Goal: Information Seeking & Learning: Learn about a topic

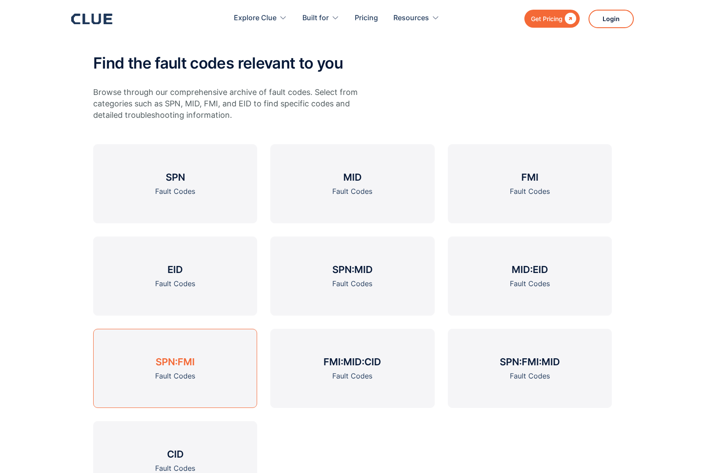
scroll to position [264, 0]
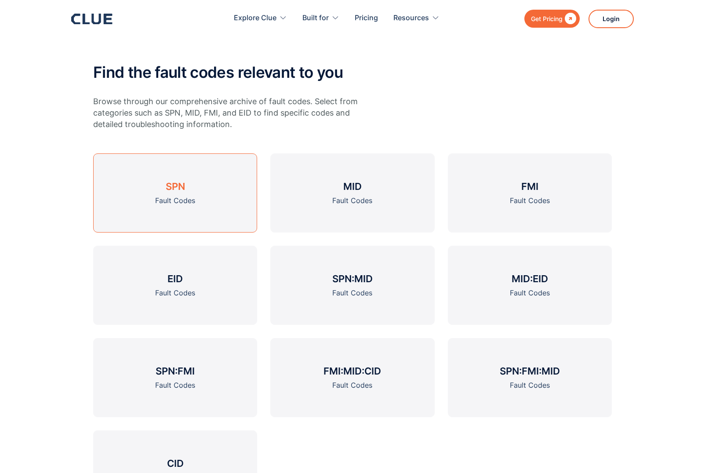
click at [168, 186] on h3 "SPN" at bounding box center [175, 186] width 19 height 13
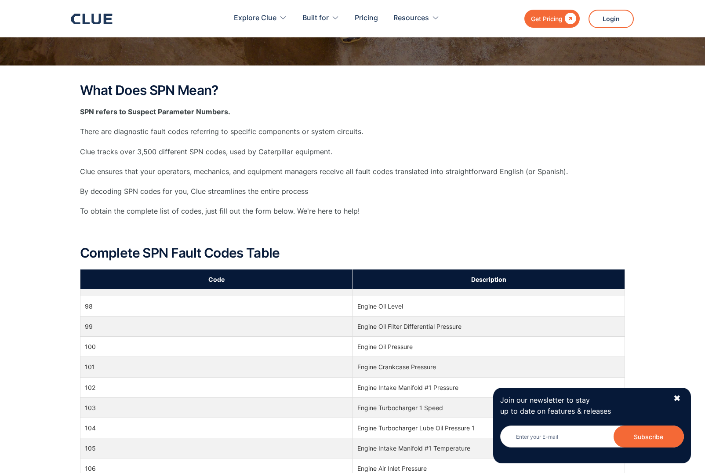
scroll to position [1231, 0]
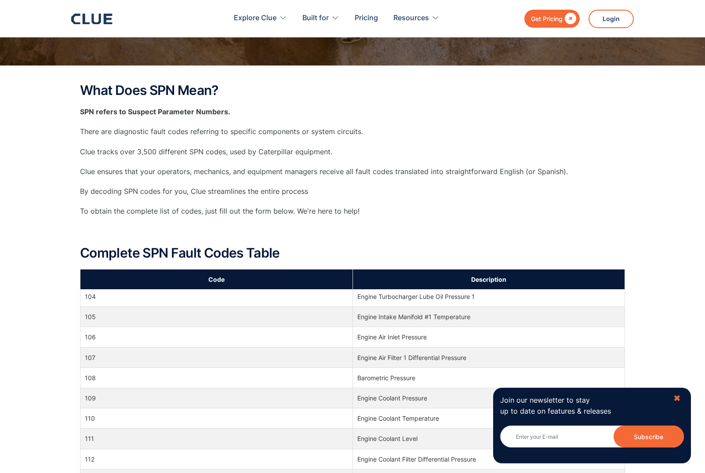
click at [677, 399] on div "✖" at bounding box center [676, 398] width 7 height 11
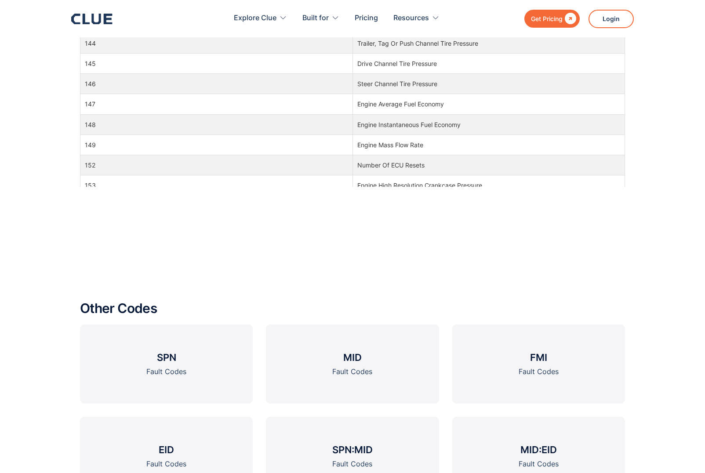
scroll to position [935, 0]
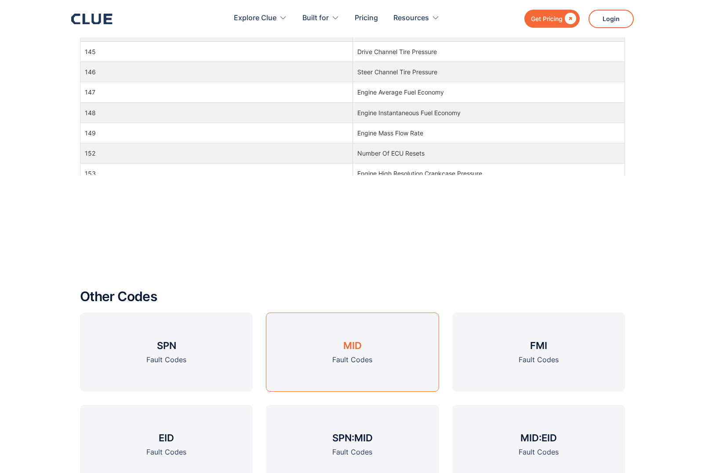
click at [353, 350] on h3 "MID" at bounding box center [352, 345] width 18 height 13
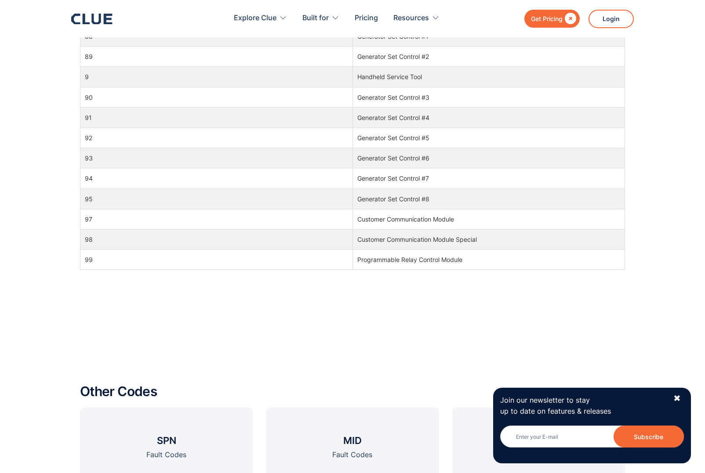
scroll to position [1055, 0]
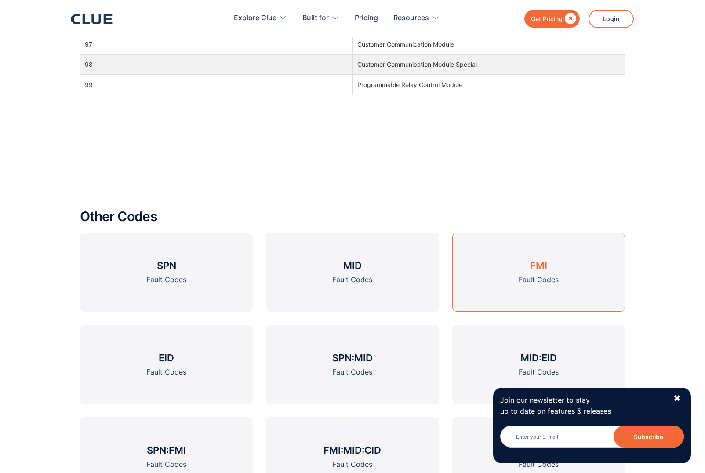
click at [545, 280] on div "Fault Codes" at bounding box center [539, 279] width 40 height 11
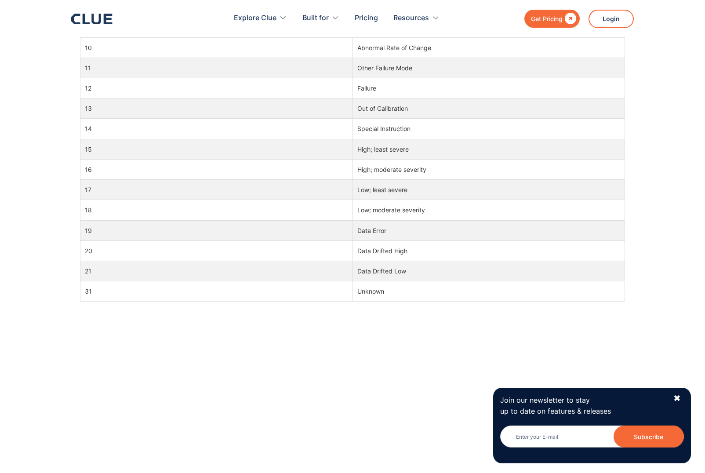
scroll to position [659, 0]
click at [675, 395] on div "✖" at bounding box center [676, 398] width 7 height 11
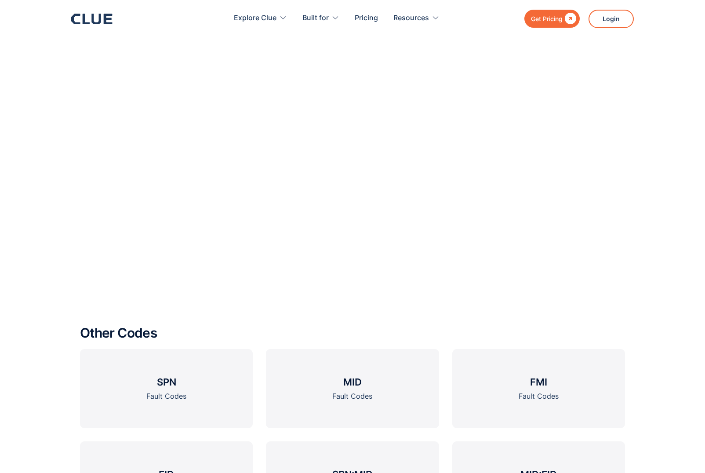
scroll to position [1055, 0]
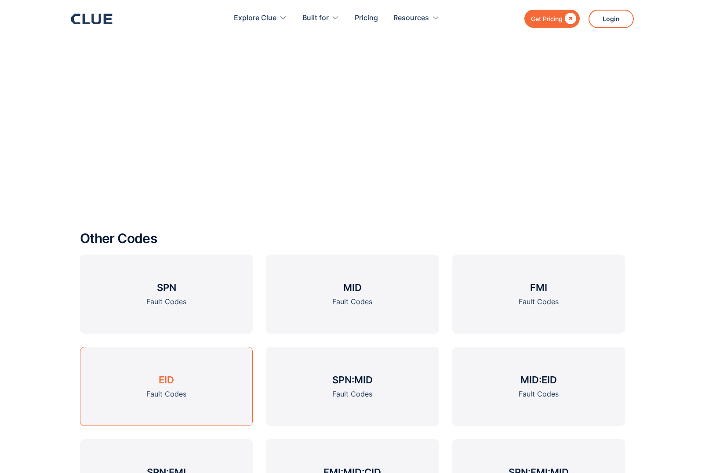
click at [163, 385] on h3 "EID" at bounding box center [166, 379] width 15 height 13
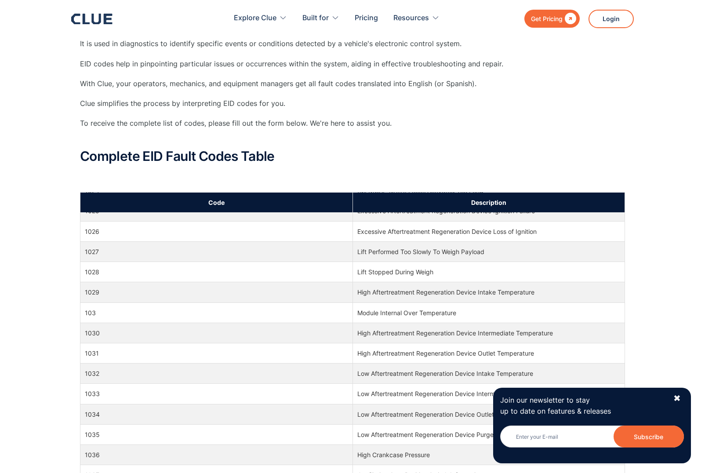
scroll to position [1670, 0]
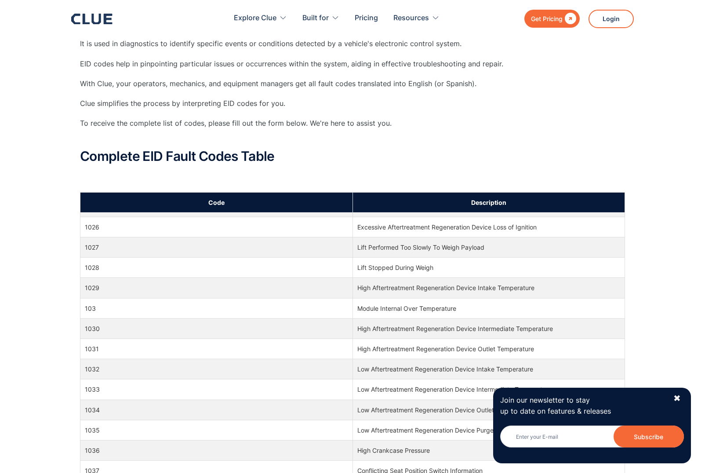
click at [673, 396] on div "Join our newsletter to stay up to date on features & releases Newsletter Subscr…" at bounding box center [592, 426] width 198 height 76
click at [680, 400] on div "Join our newsletter to stay up to date on features & releases Newsletter Subscr…" at bounding box center [592, 426] width 198 height 76
click at [679, 399] on div "✖" at bounding box center [676, 398] width 7 height 11
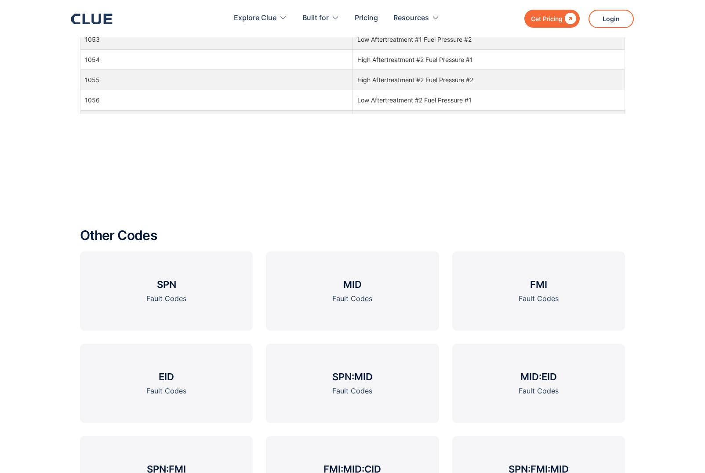
scroll to position [1017, 0]
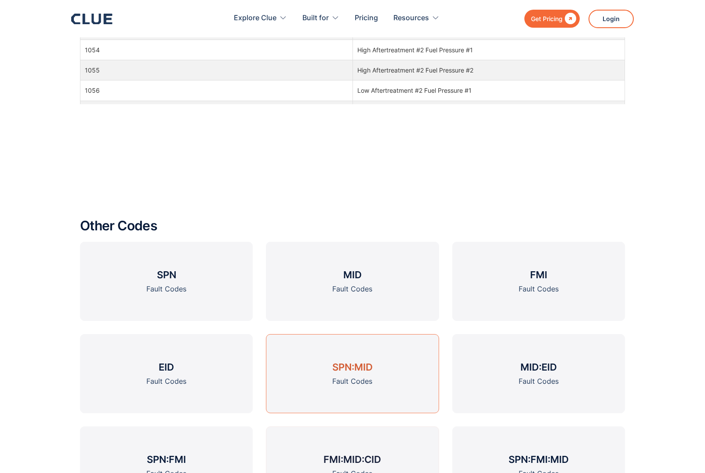
click at [344, 377] on div "Fault Codes" at bounding box center [352, 381] width 40 height 11
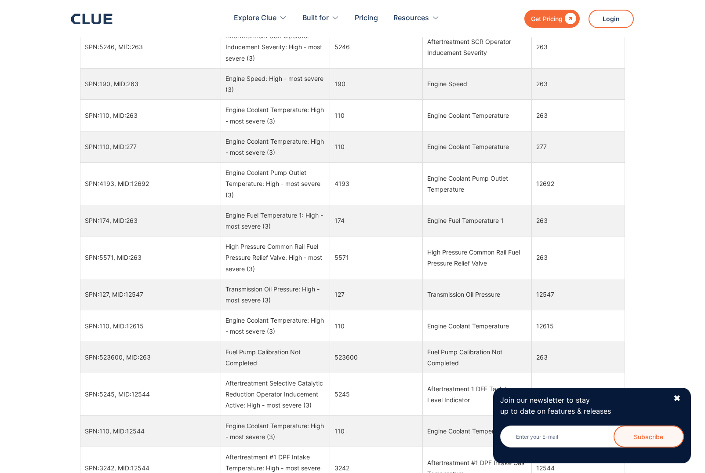
scroll to position [747, 0]
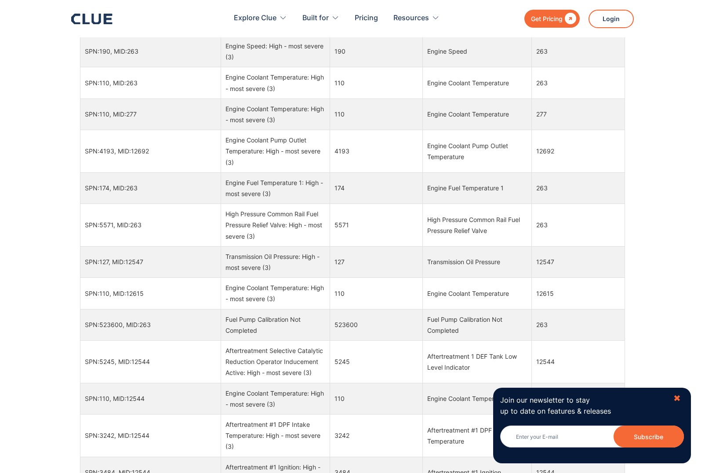
click at [677, 399] on div "✖" at bounding box center [676, 398] width 7 height 11
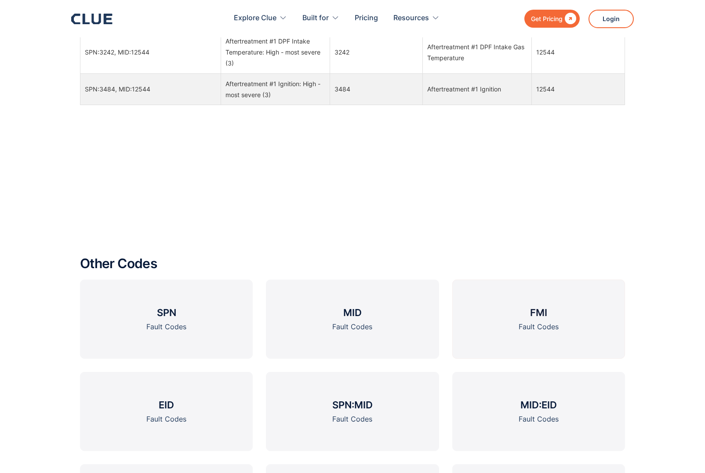
scroll to position [1143, 0]
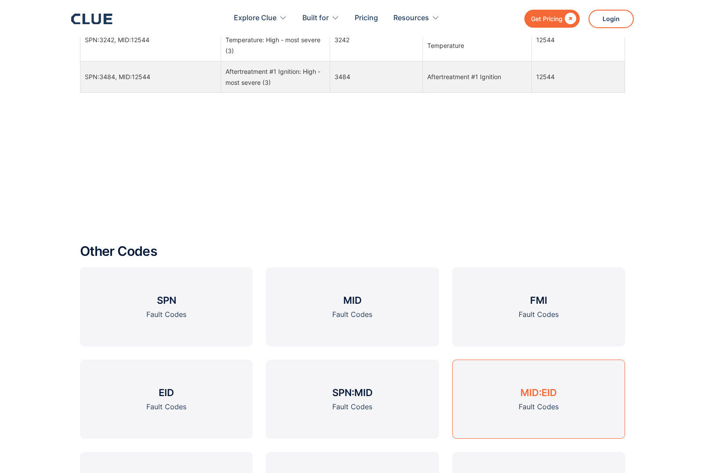
click at [540, 406] on div "Fault Codes" at bounding box center [539, 406] width 40 height 11
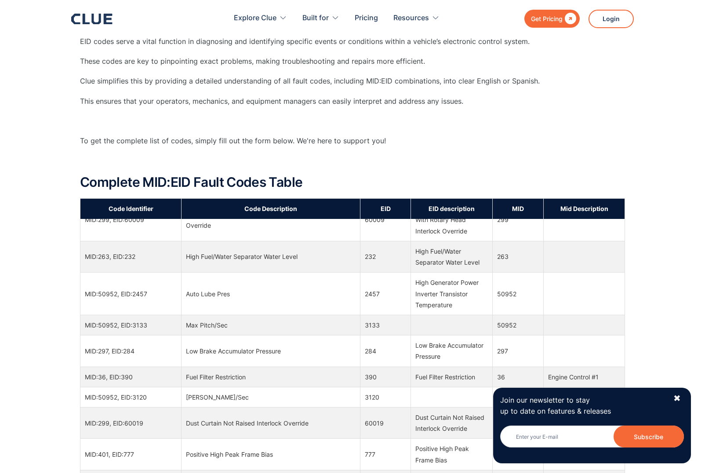
scroll to position [1231, 0]
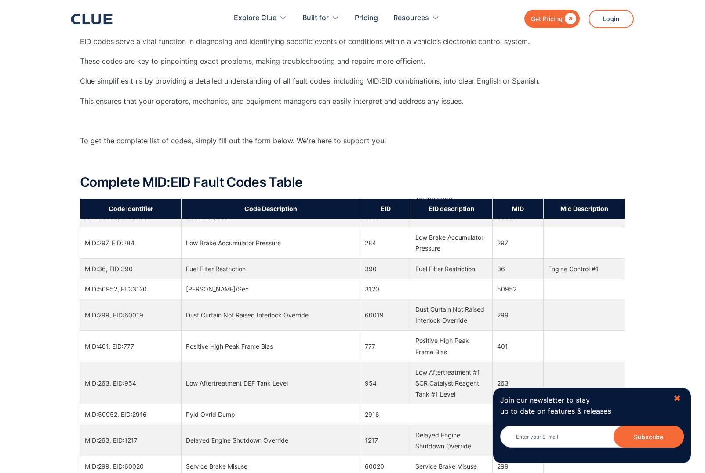
click at [680, 396] on div "✖" at bounding box center [676, 398] width 7 height 11
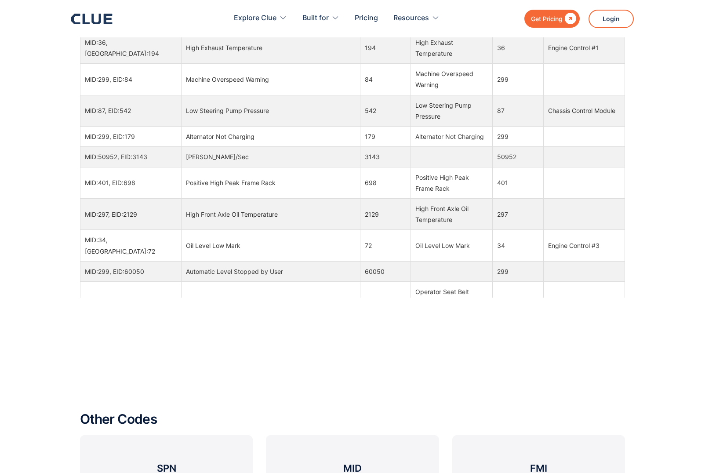
scroll to position [1035, 0]
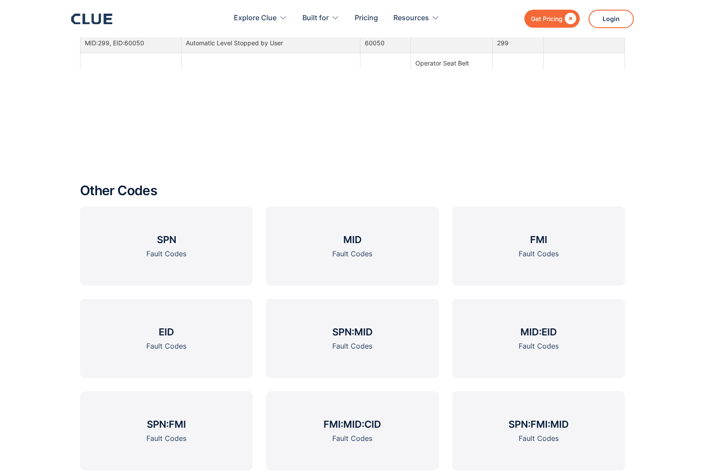
scroll to position [1311, 0]
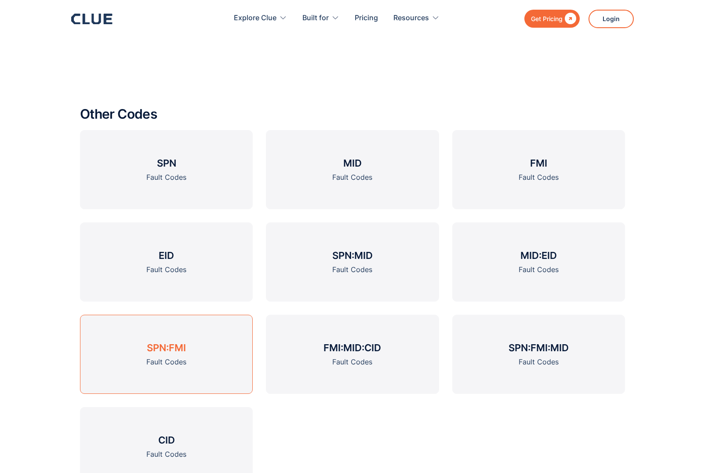
click at [162, 356] on link "SPN:FMI Fault Codes" at bounding box center [166, 354] width 173 height 79
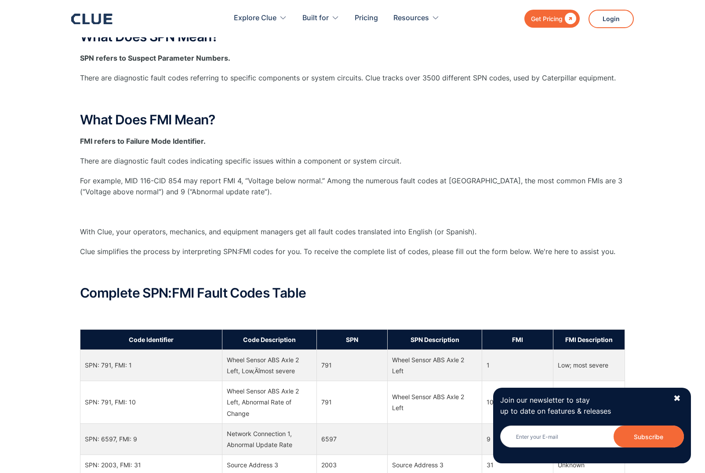
scroll to position [220, 0]
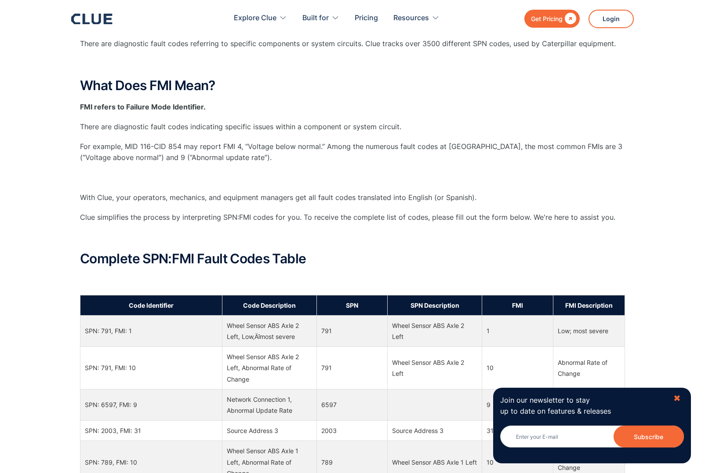
click at [678, 398] on div "✖" at bounding box center [676, 398] width 7 height 11
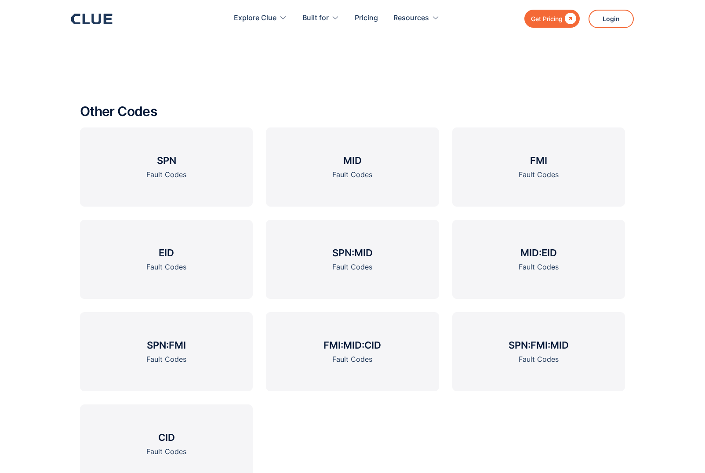
scroll to position [1258, 0]
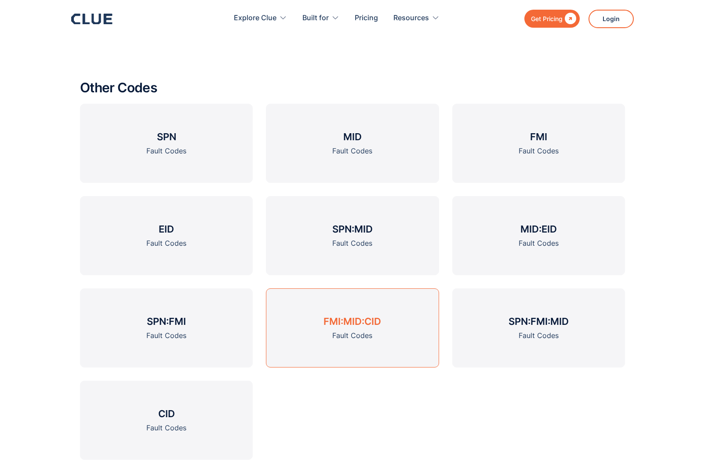
click at [344, 328] on link "FMI:MID:CID Fault Codes" at bounding box center [352, 327] width 173 height 79
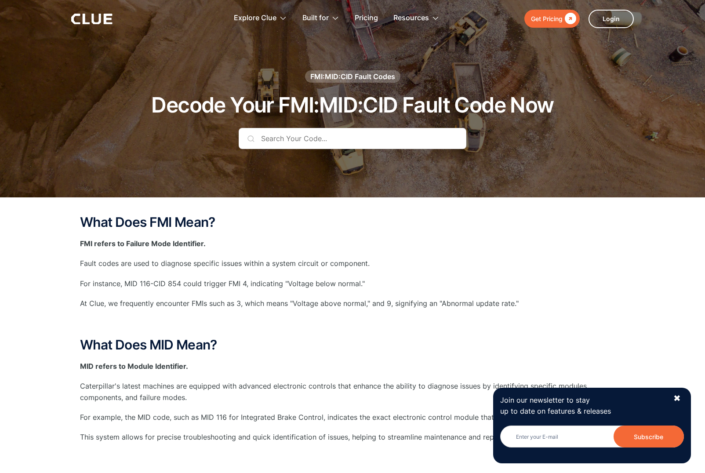
scroll to position [176, 0]
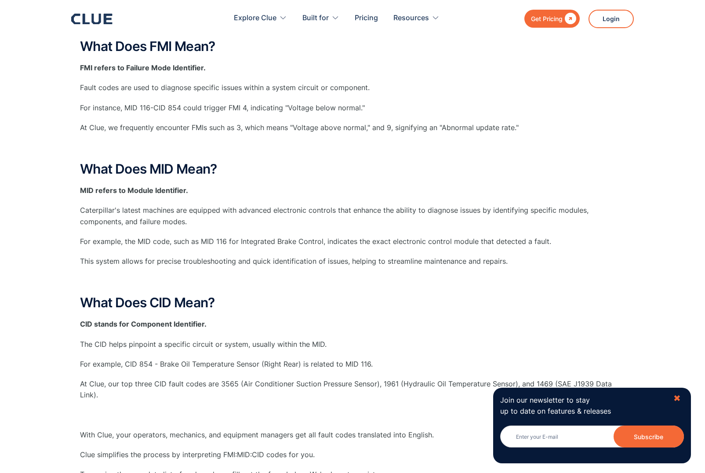
click at [678, 395] on div "✖" at bounding box center [676, 398] width 7 height 11
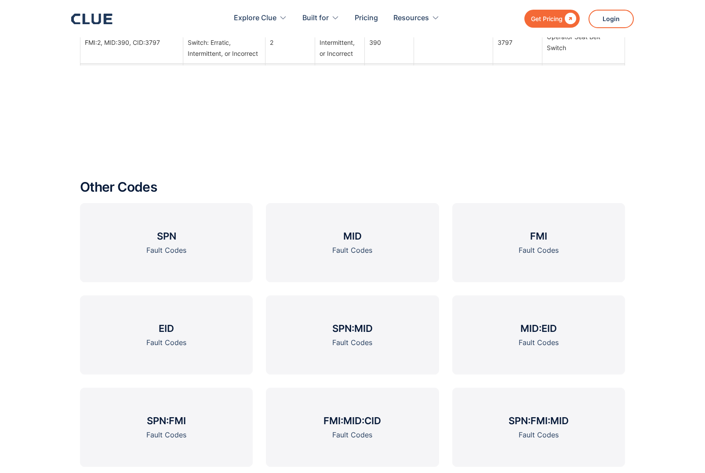
scroll to position [1393, 0]
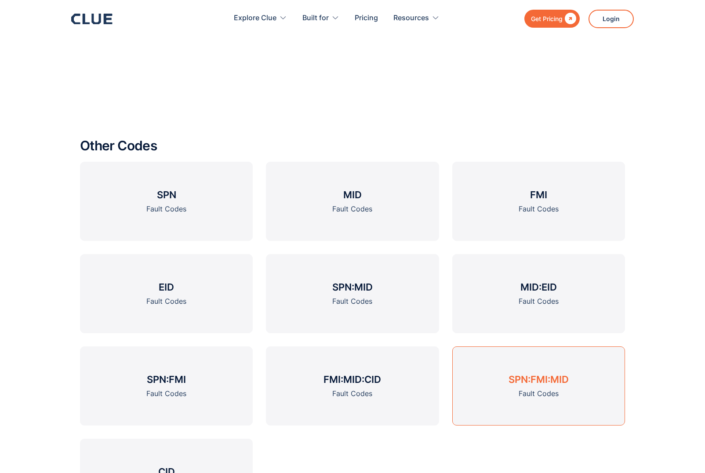
click at [544, 381] on h3 "SPN:FMI:MID" at bounding box center [538, 379] width 60 height 13
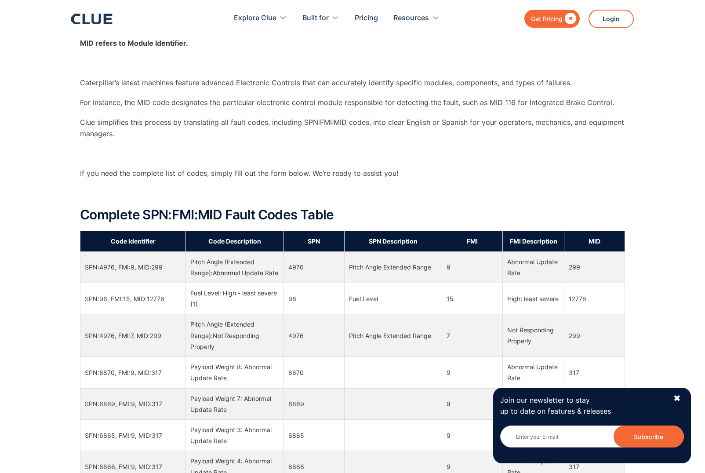
scroll to position [483, 0]
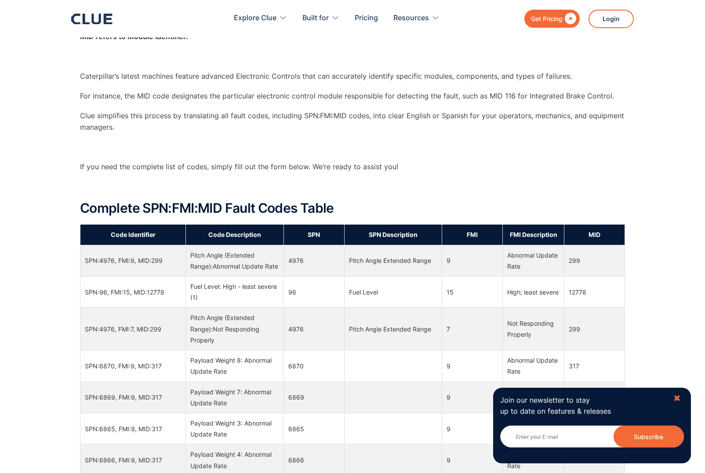
click at [677, 398] on div "✖" at bounding box center [676, 398] width 7 height 11
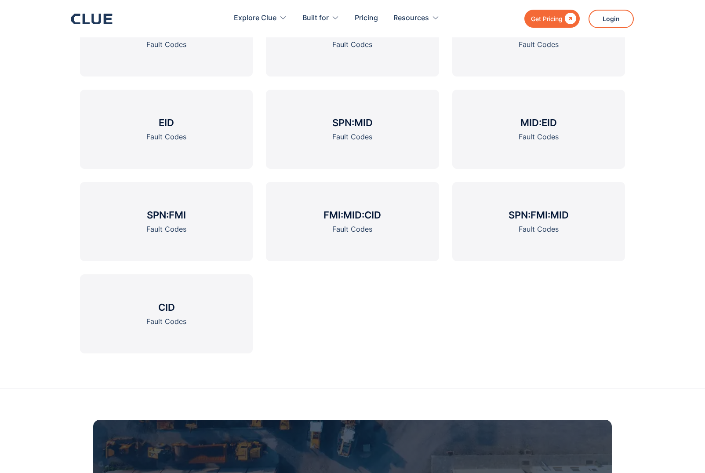
scroll to position [1582, 0]
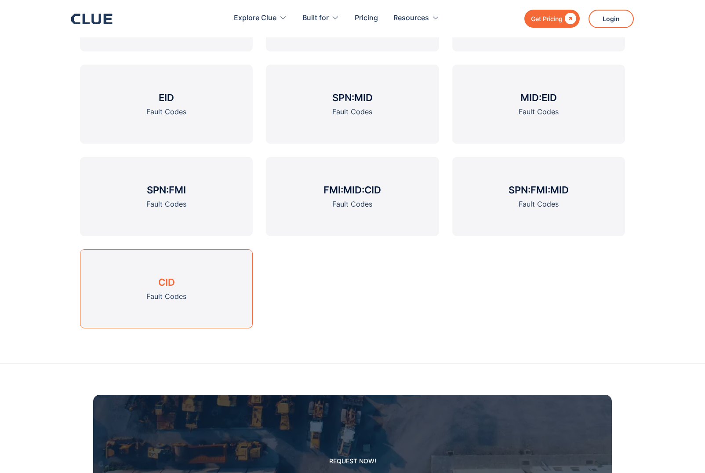
click at [160, 289] on link "CID Fault Codes" at bounding box center [166, 288] width 173 height 79
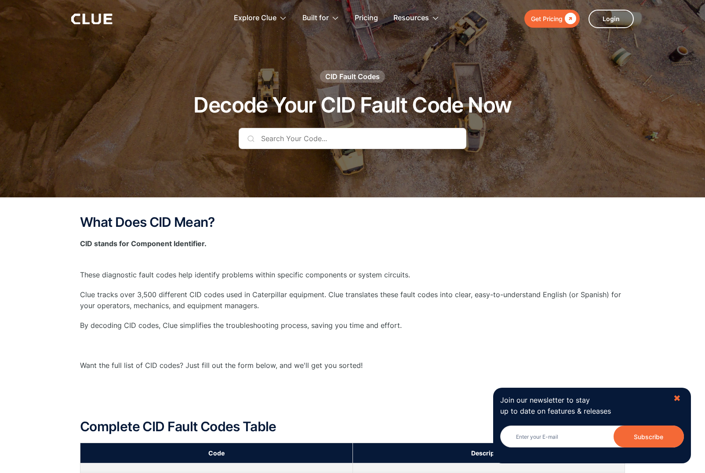
click at [675, 396] on div "✖" at bounding box center [676, 398] width 7 height 11
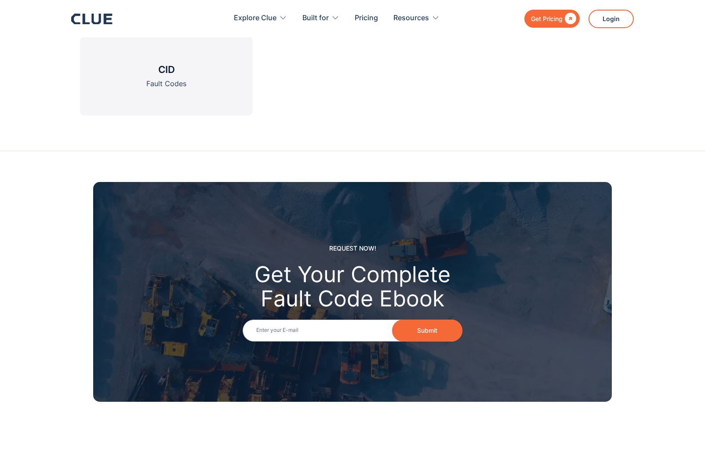
scroll to position [1438, 0]
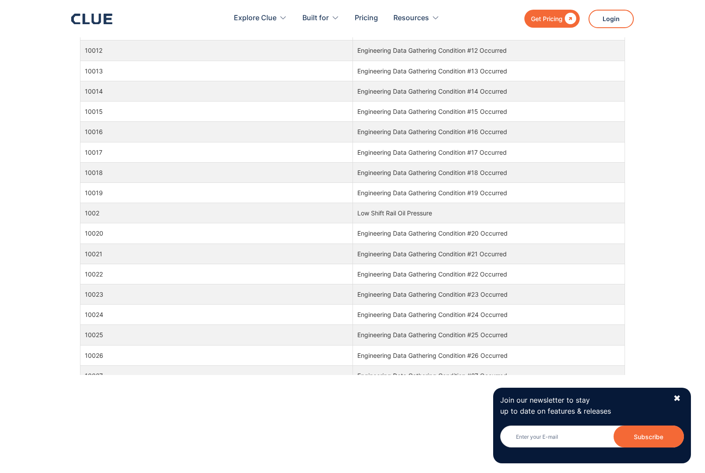
scroll to position [665, 0]
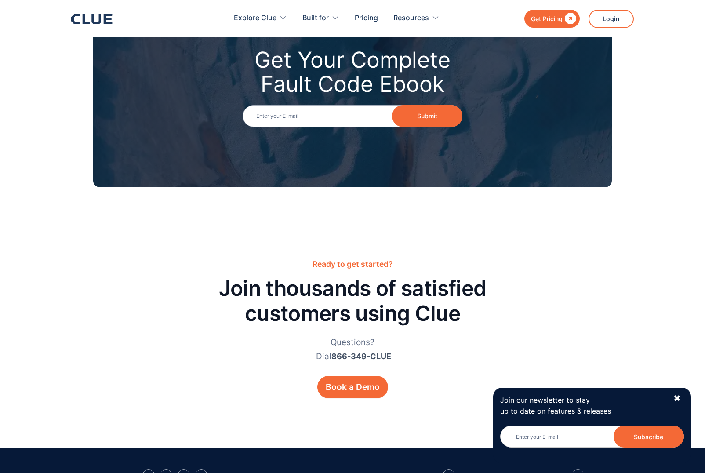
scroll to position [1055, 0]
